Goal: Transaction & Acquisition: Obtain resource

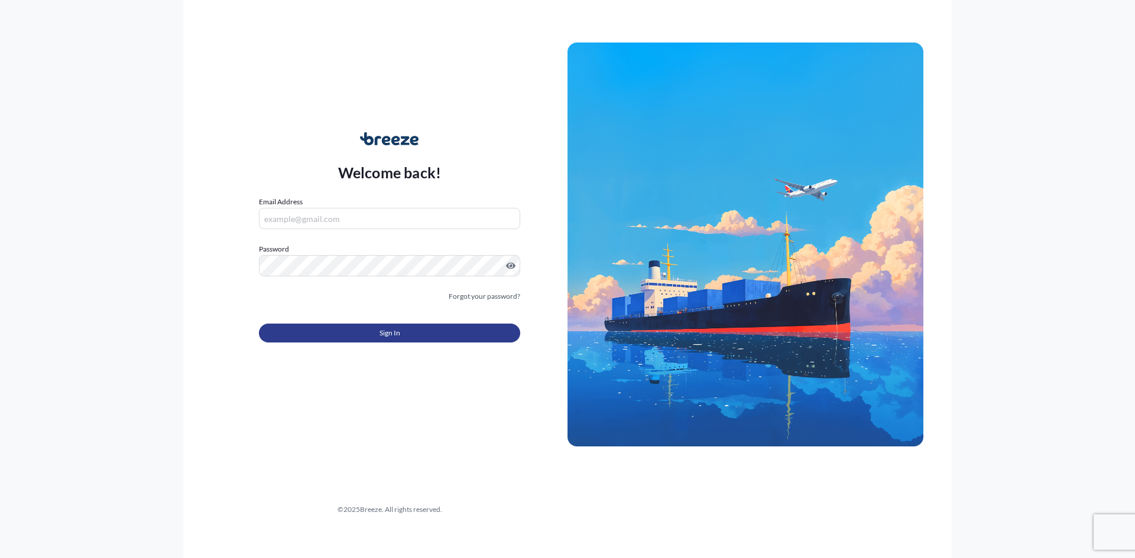
type input "[PERSON_NAME][EMAIL_ADDRESS][DOMAIN_NAME]"
click at [381, 328] on span "Sign In" at bounding box center [389, 333] width 21 height 12
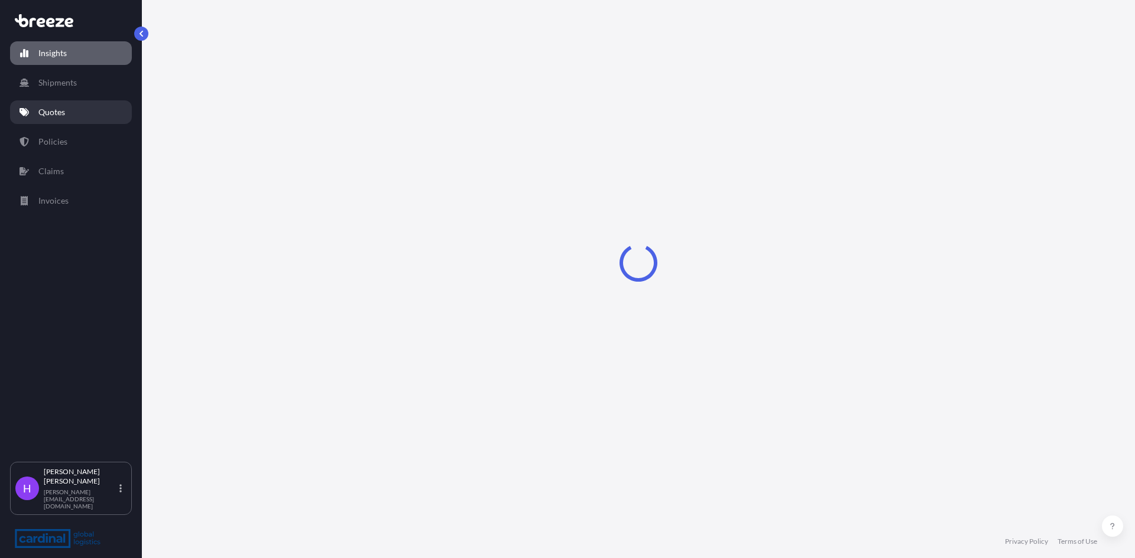
click at [57, 113] on p "Quotes" at bounding box center [51, 112] width 27 height 12
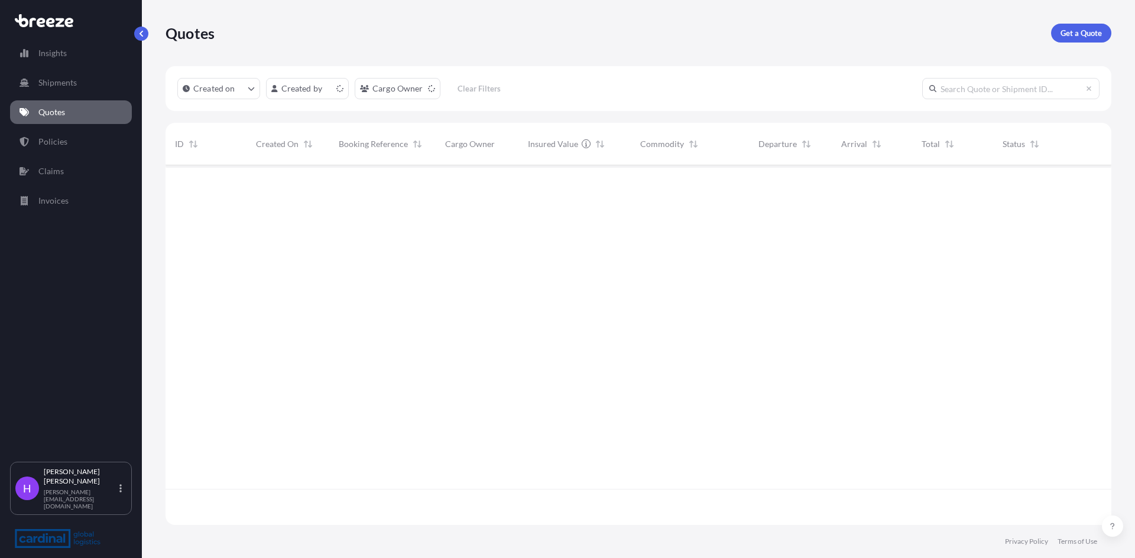
scroll to position [358, 937]
click at [1074, 34] on p "Get a Quote" at bounding box center [1080, 33] width 41 height 12
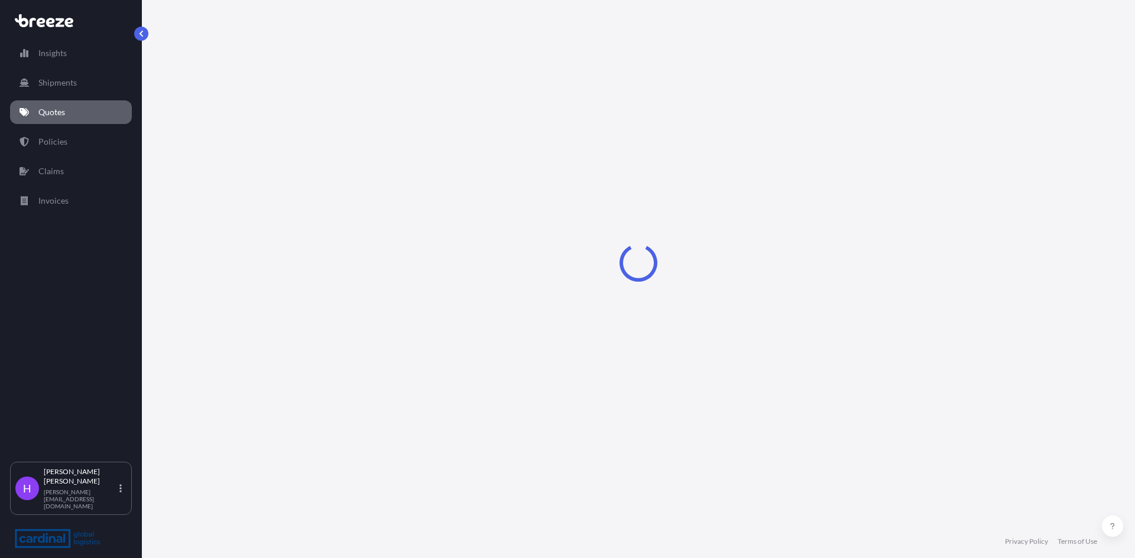
select select "Road"
select select "Sea"
select select "1"
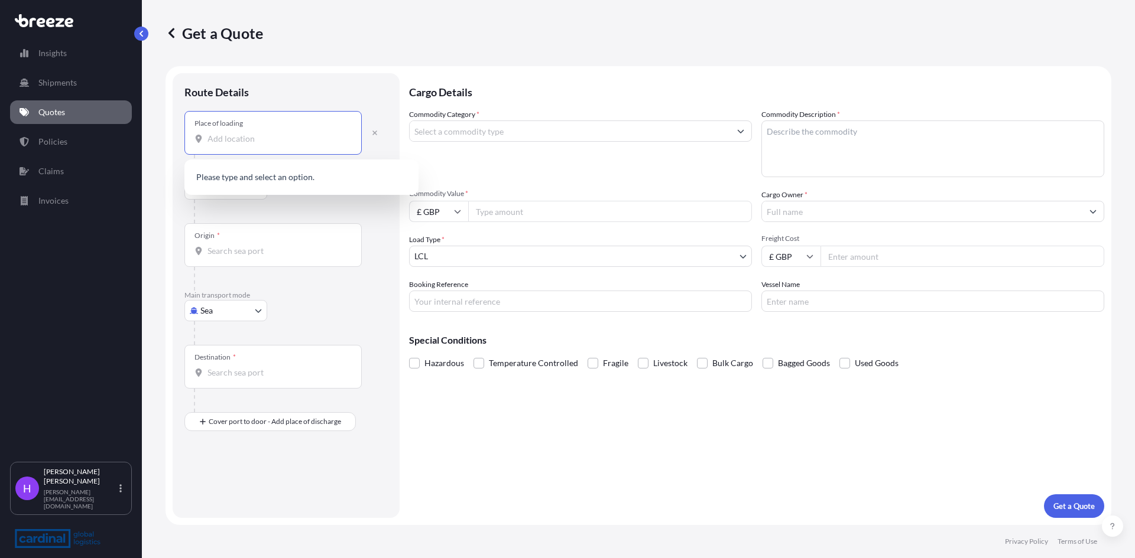
click at [255, 140] on input "Place of loading" at bounding box center [276, 139] width 139 height 12
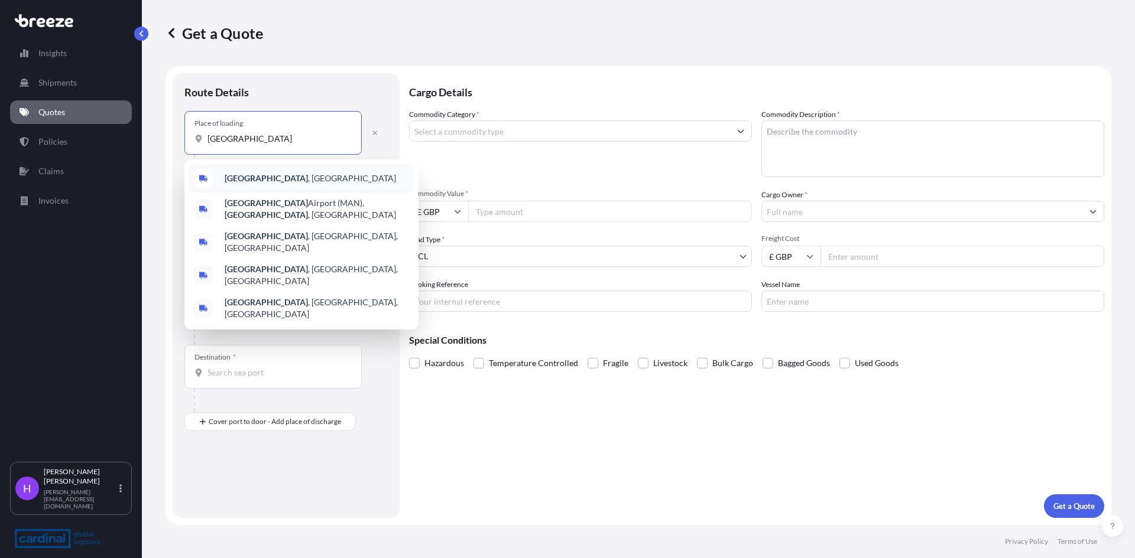
click at [262, 171] on div "[GEOGRAPHIC_DATA] , [GEOGRAPHIC_DATA]" at bounding box center [301, 178] width 225 height 28
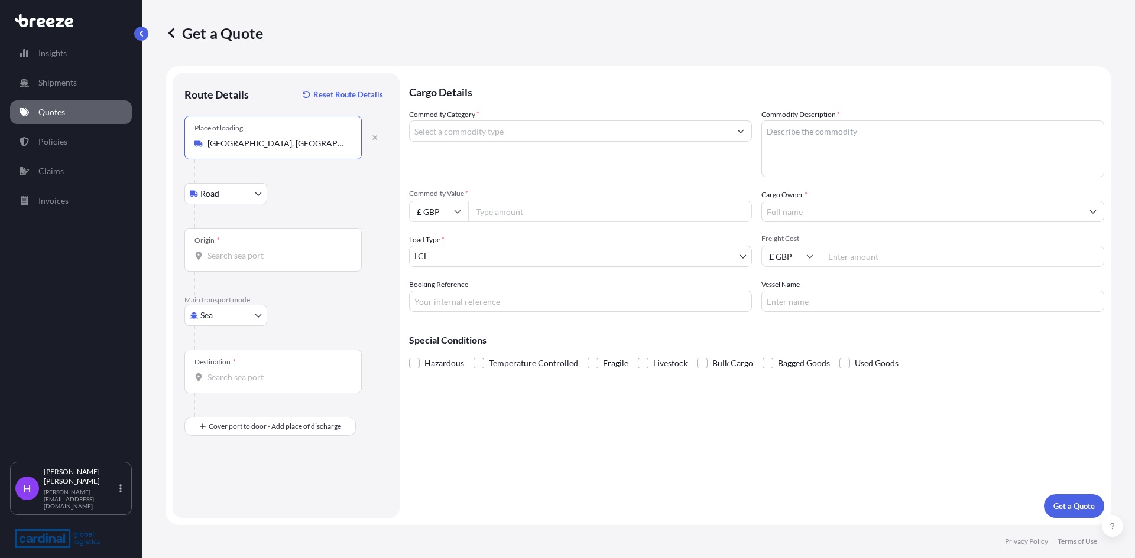
type input "[GEOGRAPHIC_DATA], [GEOGRAPHIC_DATA]"
click at [238, 261] on input "Origin *" at bounding box center [276, 256] width 139 height 12
click at [245, 294] on span "GBFXT - Felixs [PERSON_NAME], [GEOGRAPHIC_DATA]" at bounding box center [317, 298] width 184 height 24
type input "GBFXT - Felixstowe, [GEOGRAPHIC_DATA]"
click at [233, 383] on input "Destination *" at bounding box center [276, 378] width 139 height 12
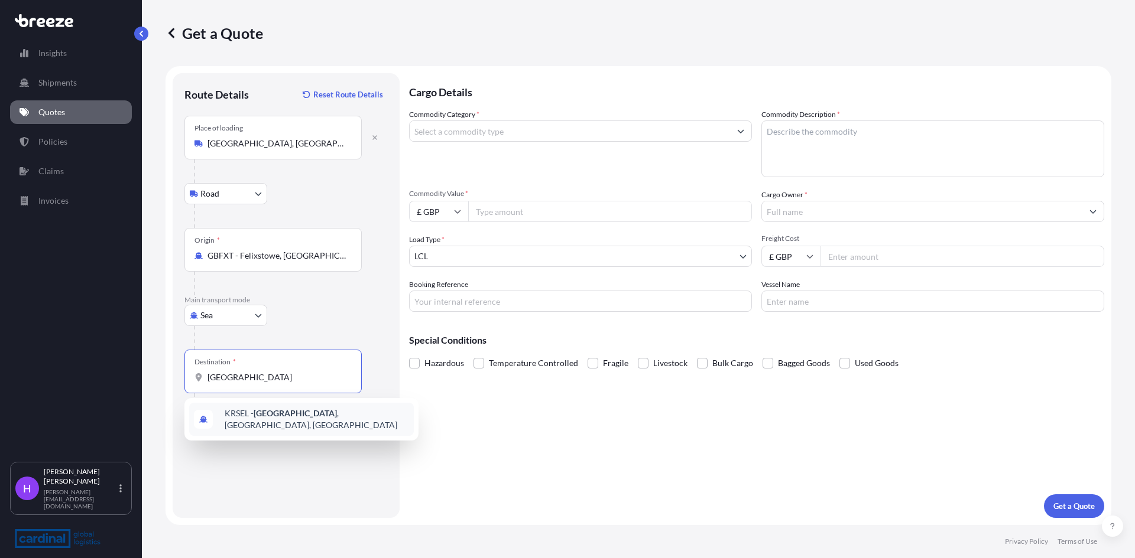
click at [291, 413] on span "[GEOGRAPHIC_DATA] - [GEOGRAPHIC_DATA] , [GEOGRAPHIC_DATA], [GEOGRAPHIC_DATA]" at bounding box center [317, 420] width 184 height 24
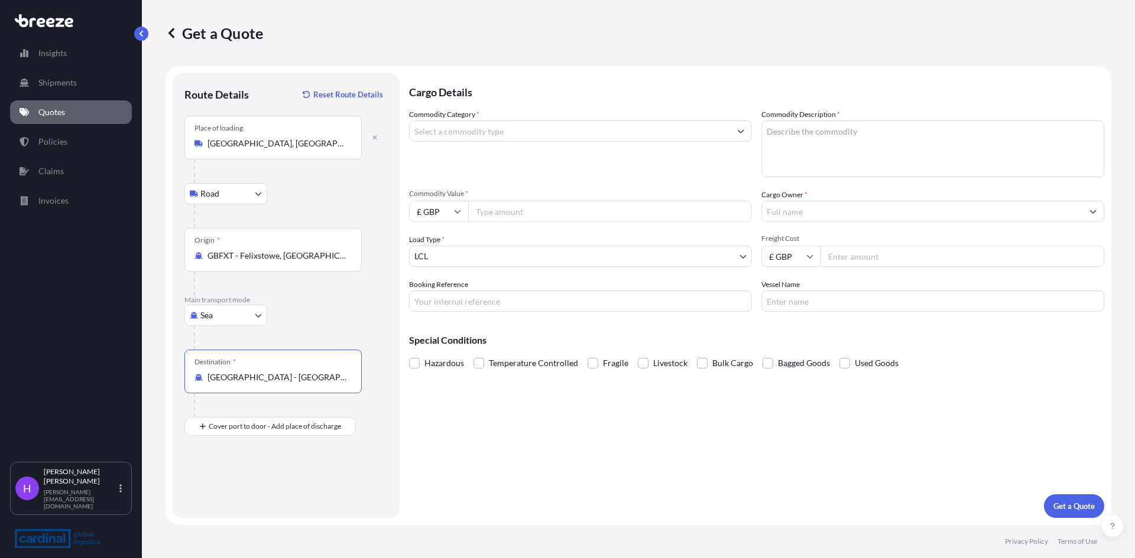
type input "[GEOGRAPHIC_DATA] - [GEOGRAPHIC_DATA], [GEOGRAPHIC_DATA], [GEOGRAPHIC_DATA]"
click at [480, 125] on input "Commodity Category *" at bounding box center [570, 131] width 320 height 21
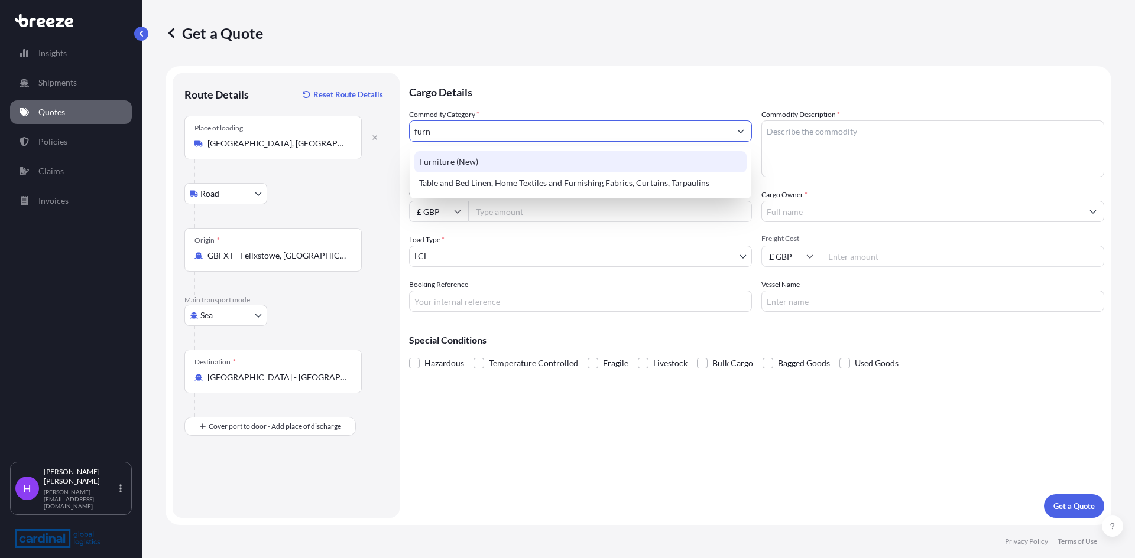
click at [480, 161] on div "Furniture (New)" at bounding box center [580, 161] width 332 height 21
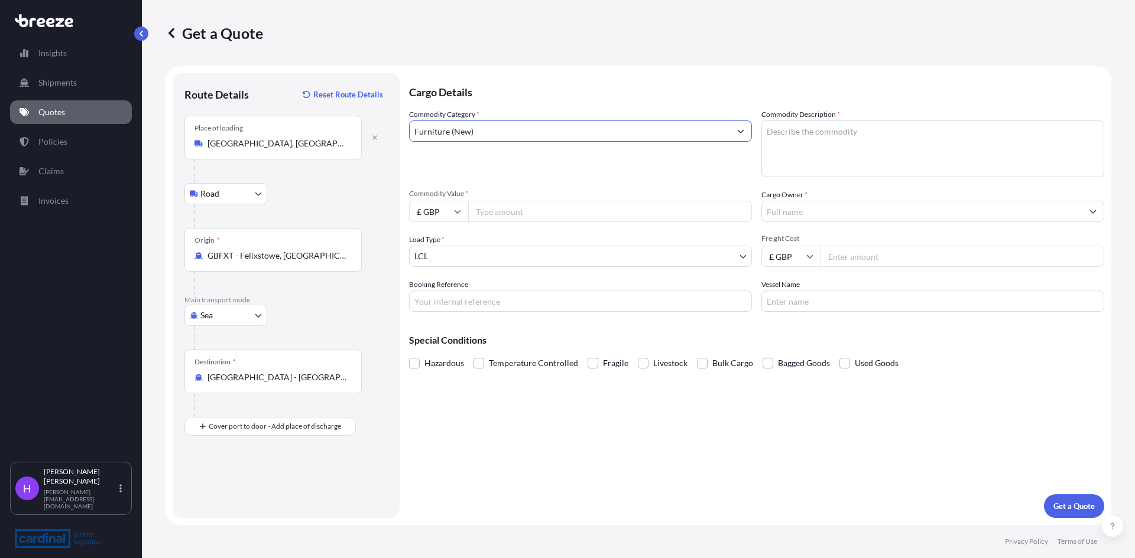
type input "Furniture (New)"
click at [797, 139] on textarea "Commodity Description *" at bounding box center [932, 149] width 343 height 57
type textarea "Lab Furniture"
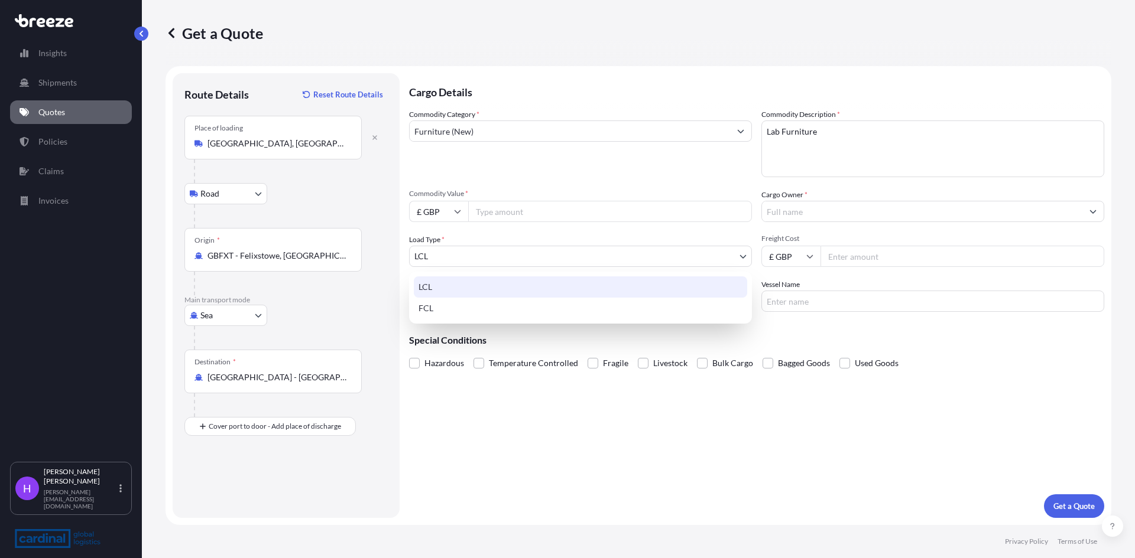
click at [459, 257] on body "Insights Shipments Quotes Policies Claims Invoices H [PERSON_NAME] [PERSON_NAME…" at bounding box center [567, 279] width 1135 height 558
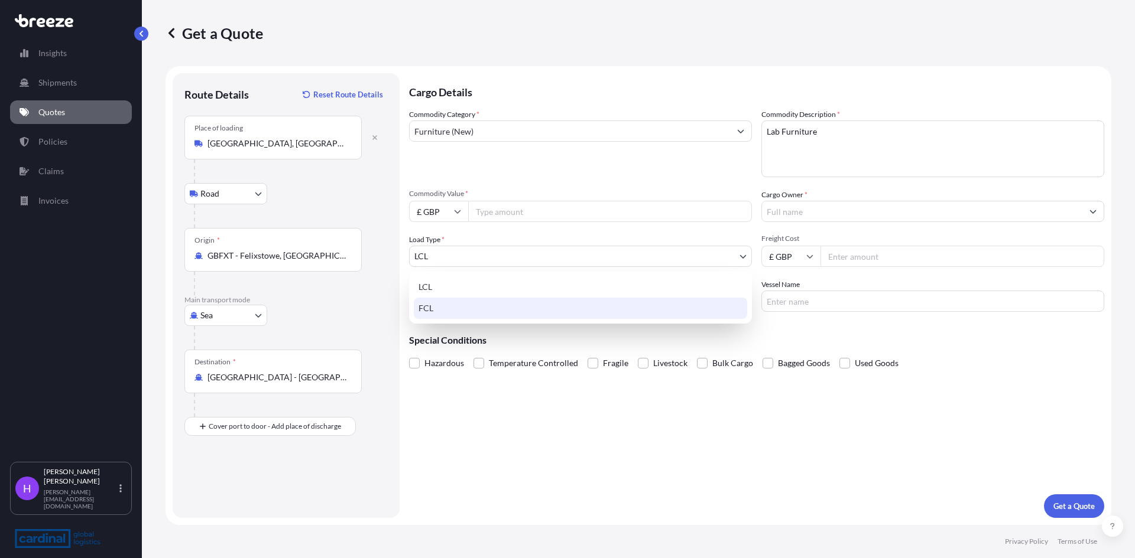
click at [453, 304] on div "FCL" at bounding box center [580, 308] width 333 height 21
select select "2"
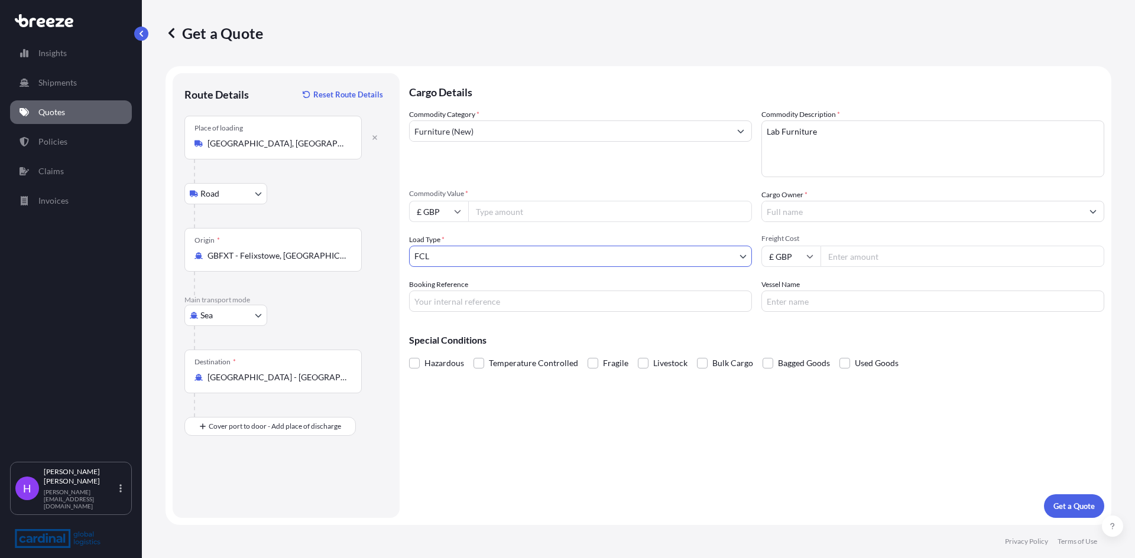
click at [865, 261] on input "Freight Cost" at bounding box center [962, 256] width 284 height 21
type input "1850"
click at [545, 209] on input "Commodity Value *" at bounding box center [610, 211] width 284 height 21
type input "20000"
click at [1074, 502] on p "Get a Quote" at bounding box center [1073, 507] width 41 height 12
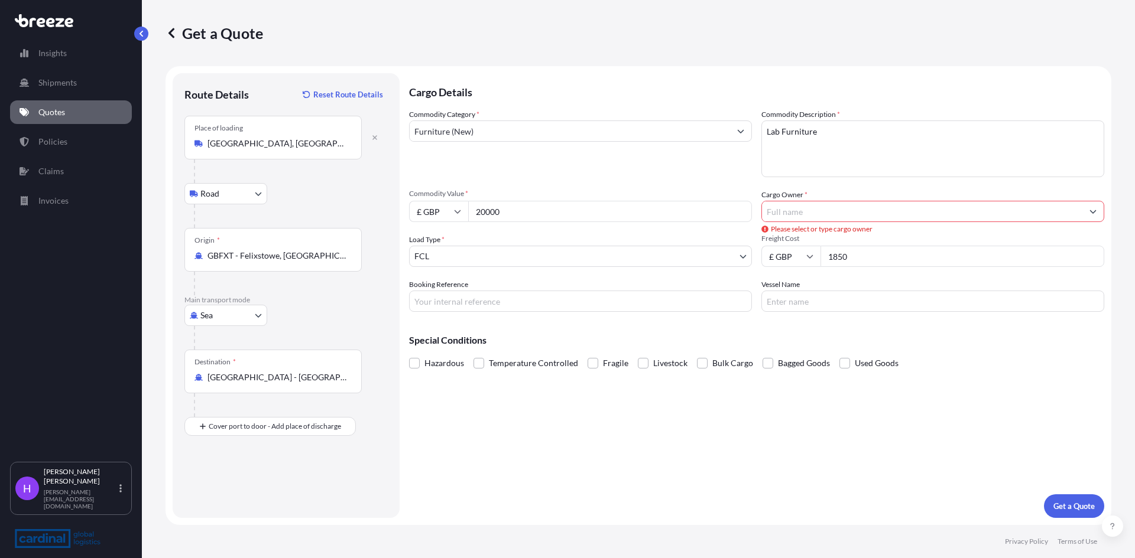
click at [814, 204] on input "Cargo Owner *" at bounding box center [922, 211] width 320 height 21
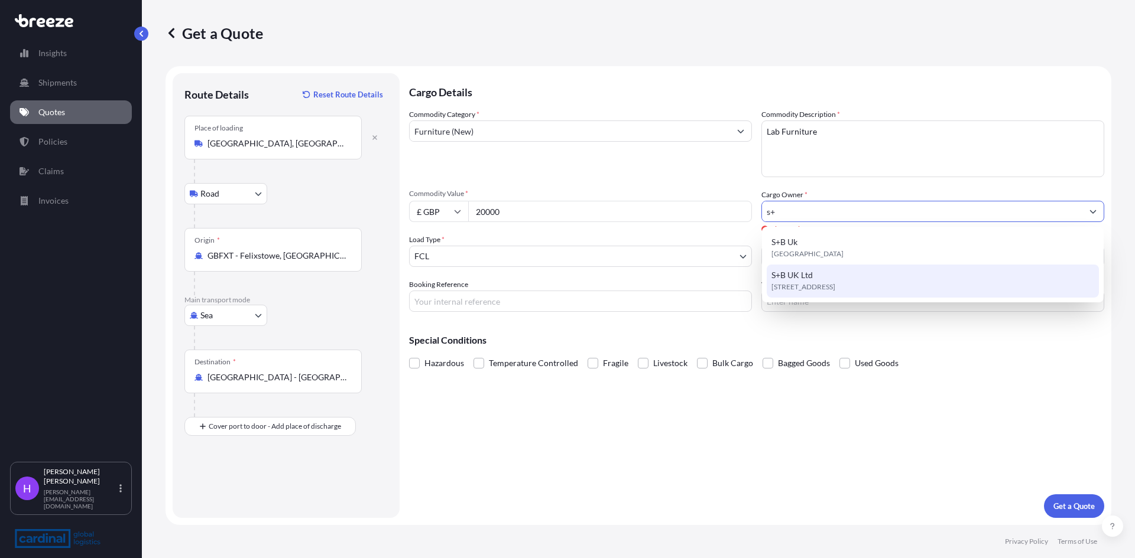
click at [829, 285] on span "[STREET_ADDRESS]" at bounding box center [803, 287] width 64 height 12
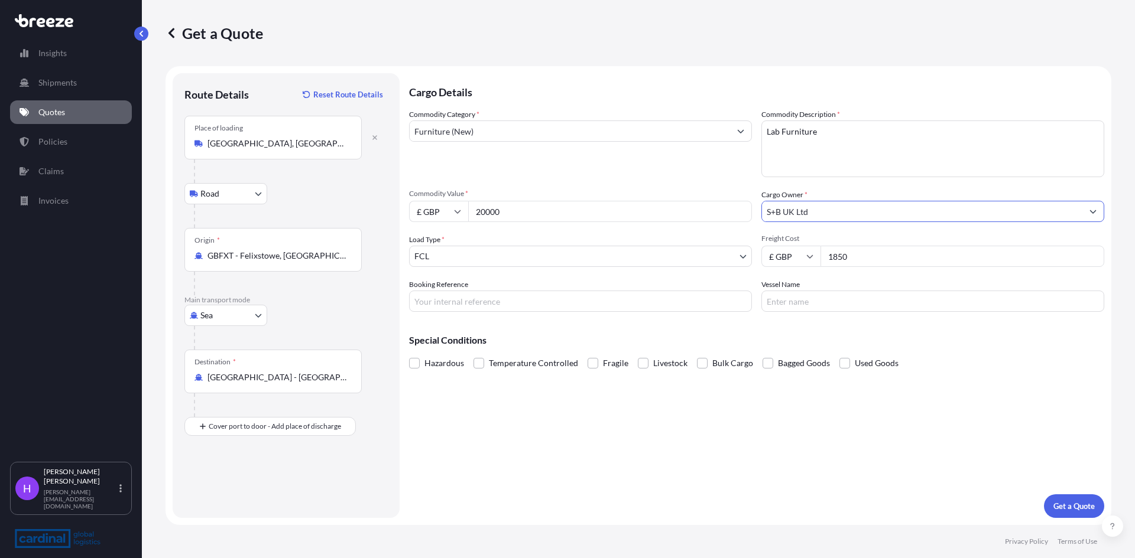
type input "S+B UK Ltd"
click at [1074, 506] on p "Get a Quote" at bounding box center [1073, 507] width 41 height 12
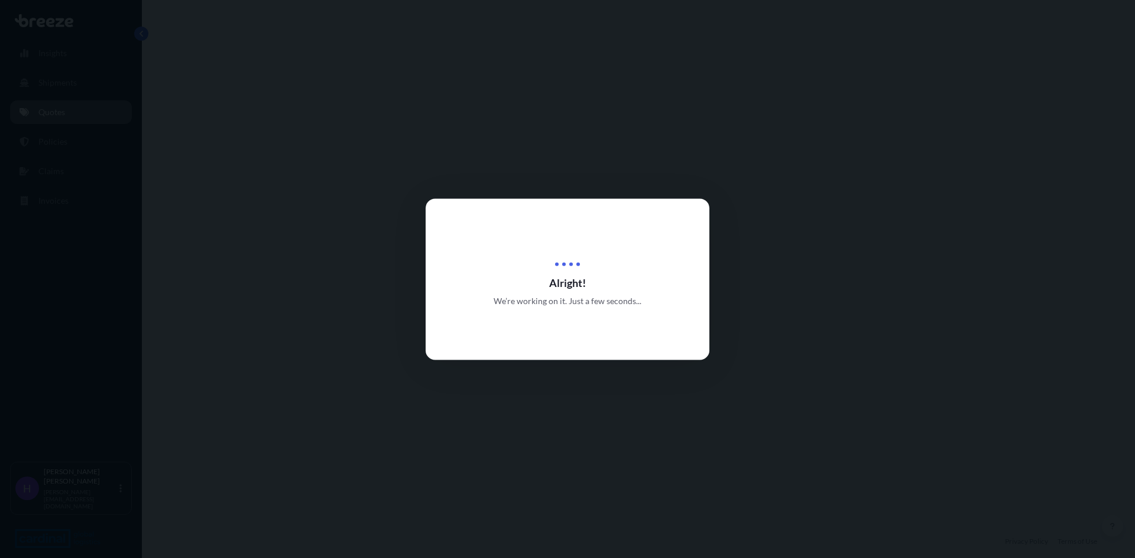
select select "Road"
select select "Sea"
select select "2"
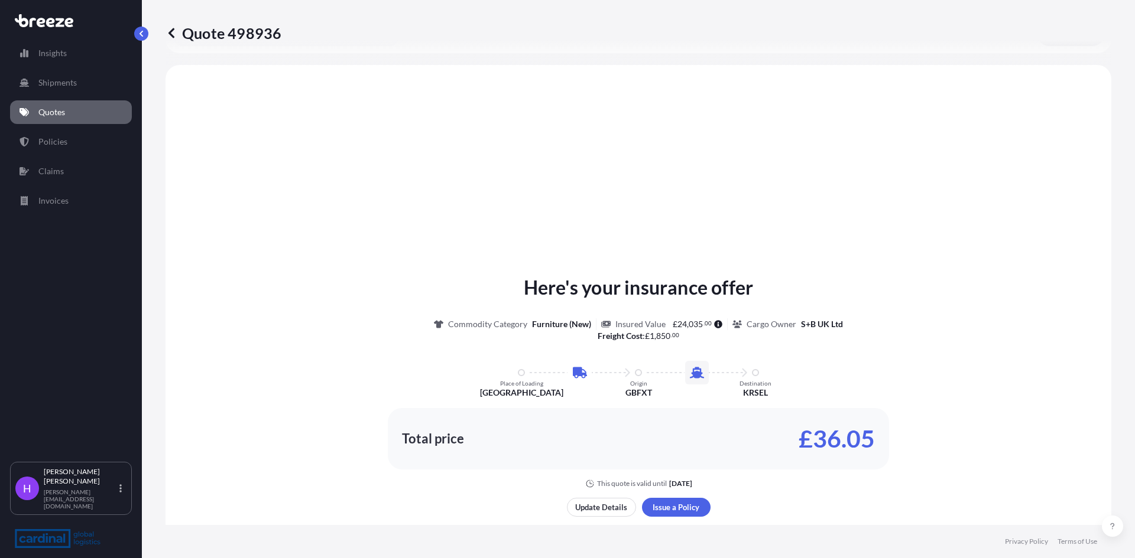
scroll to position [403, 0]
